Goal: Transaction & Acquisition: Book appointment/travel/reservation

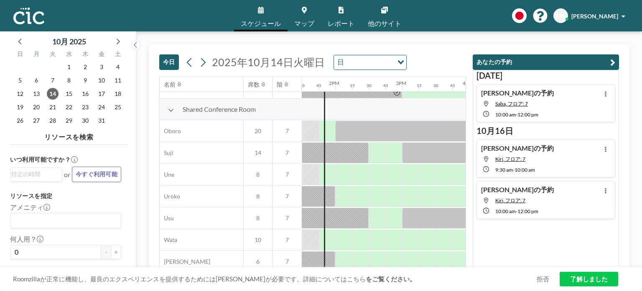
scroll to position [610, 903]
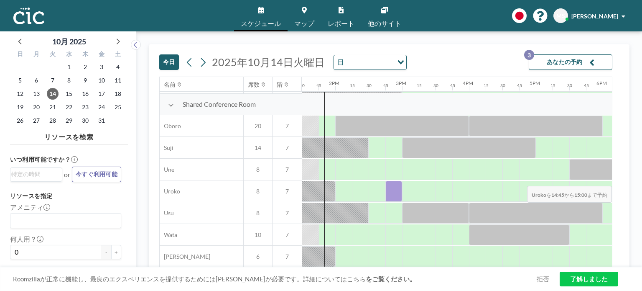
click at [391, 181] on div at bounding box center [394, 191] width 17 height 21
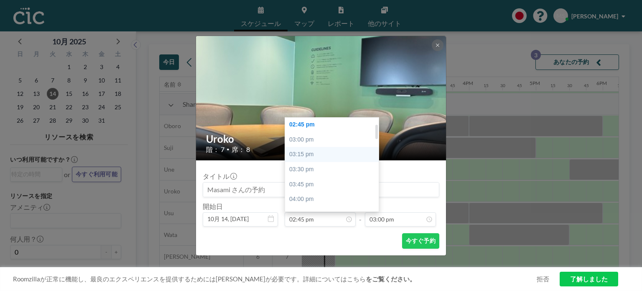
scroll to position [3, 0]
click at [314, 153] on div "02:30 pm" at bounding box center [334, 151] width 98 height 15
type input "02:30 pm"
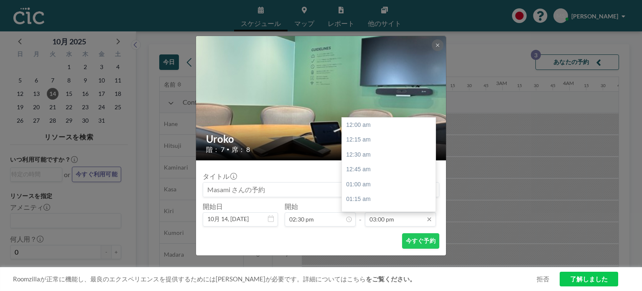
click at [383, 222] on input "03:00 pm" at bounding box center [400, 219] width 71 height 14
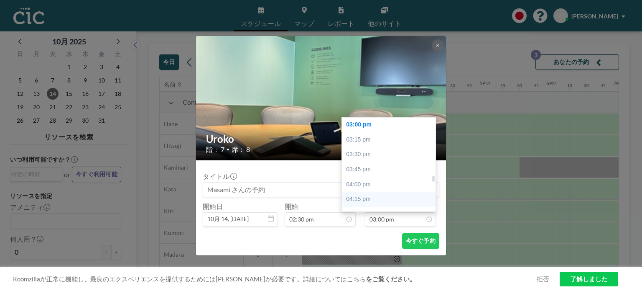
scroll to position [935, 0]
click at [367, 170] on div "04:30 pm" at bounding box center [391, 172] width 98 height 15
type input "04:30 pm"
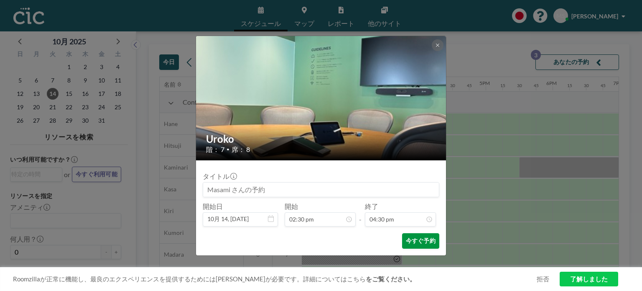
scroll to position [983, 0]
click at [428, 240] on button "今すぐ予約" at bounding box center [420, 240] width 37 height 15
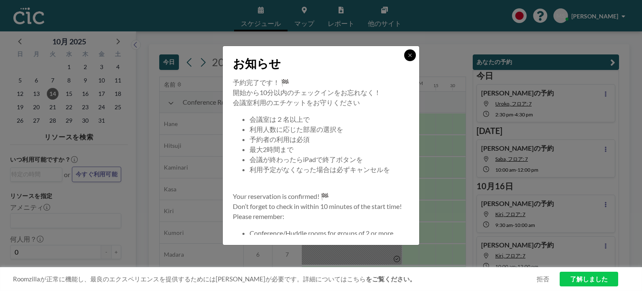
click at [412, 58] on button at bounding box center [410, 55] width 12 height 12
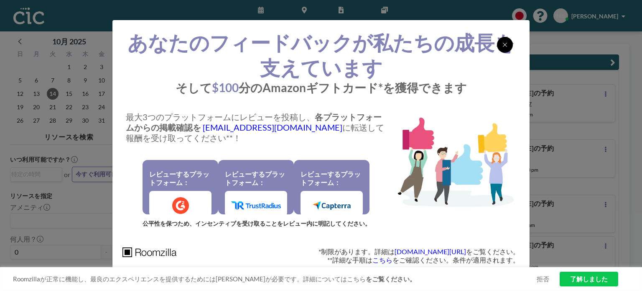
click at [504, 44] on icon at bounding box center [505, 44] width 5 height 7
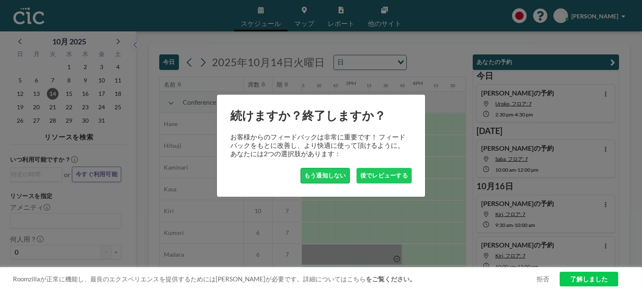
click at [333, 176] on button "もう通知しない" at bounding box center [325, 175] width 49 height 15
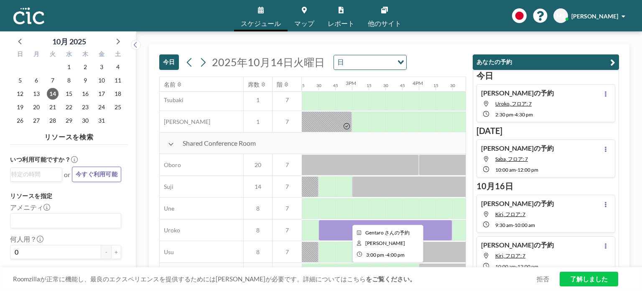
scroll to position [610, 954]
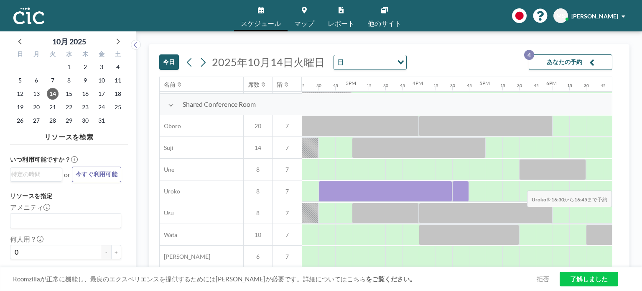
click at [453, 184] on div at bounding box center [460, 191] width 17 height 21
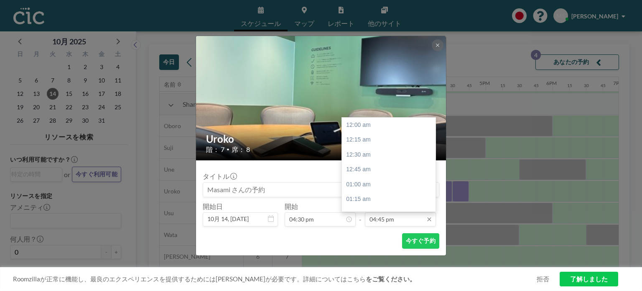
scroll to position [997, 0]
click at [380, 225] on input "04:45 pm" at bounding box center [400, 219] width 71 height 14
click at [383, 167] on div "05:30 pm" at bounding box center [391, 169] width 98 height 15
type input "05:30 pm"
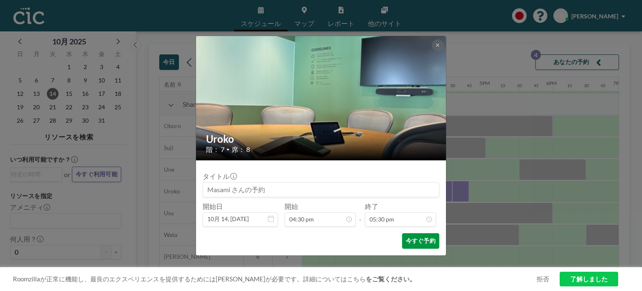
click at [410, 242] on button "今すぐ予約" at bounding box center [420, 240] width 37 height 15
